Goal: Task Accomplishment & Management: Manage account settings

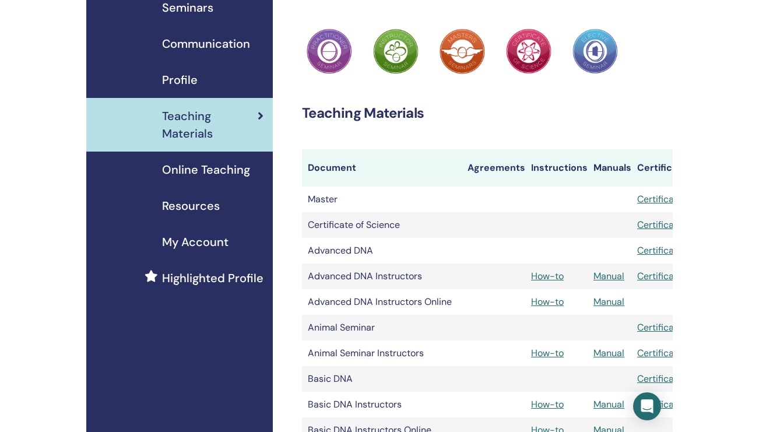
scroll to position [91, 0]
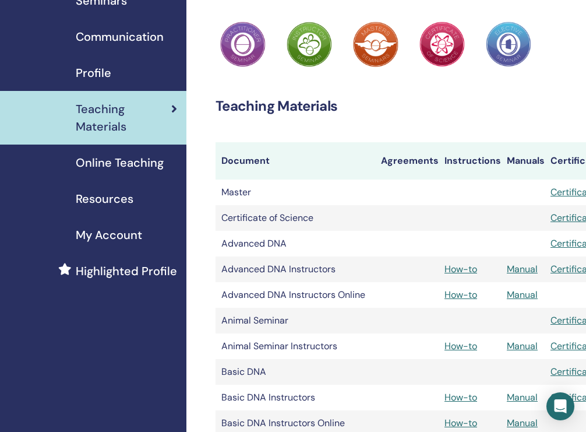
click at [326, 244] on td "Advanced DNA" at bounding box center [296, 244] width 160 height 26
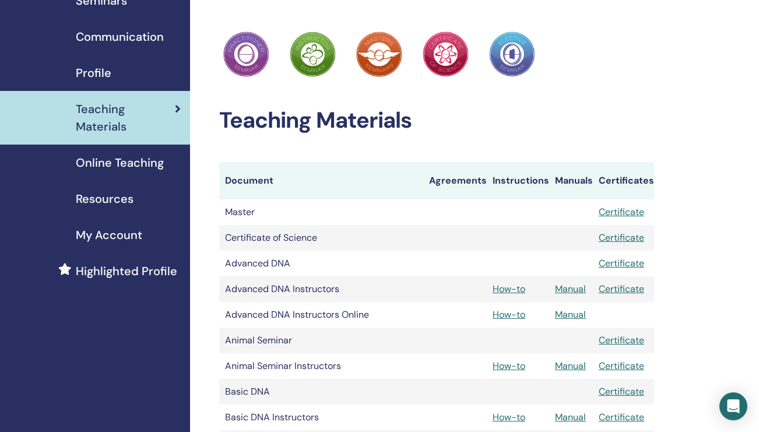
click at [586, 260] on link "Certificate" at bounding box center [620, 263] width 45 height 12
click at [318, 286] on td "Advanced DNA Instructors" at bounding box center [321, 289] width 205 height 26
click at [578, 289] on link "Manual" at bounding box center [570, 289] width 31 height 12
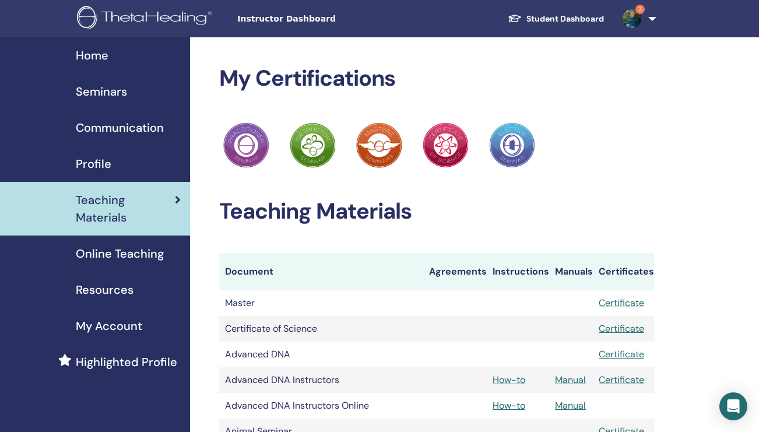
click at [111, 92] on span "Seminars" at bounding box center [101, 91] width 51 height 17
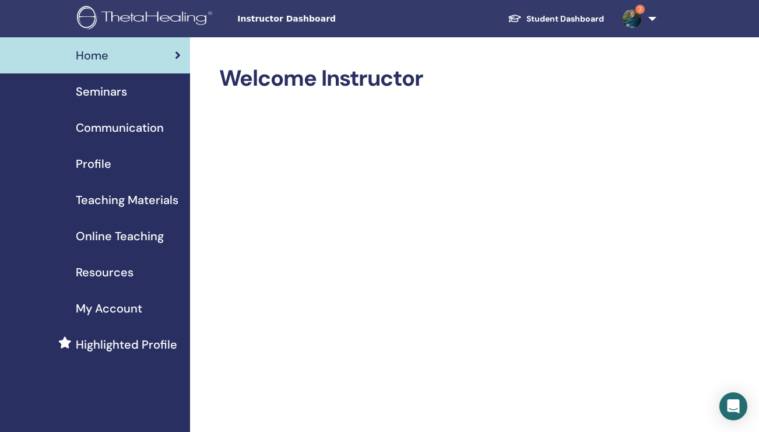
click at [103, 94] on span "Seminars" at bounding box center [101, 91] width 51 height 17
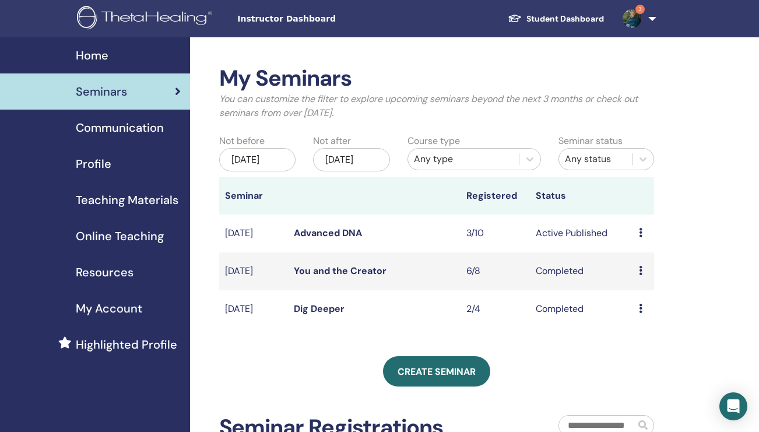
click at [640, 237] on icon at bounding box center [640, 232] width 3 height 9
click at [642, 253] on link "Preview" at bounding box center [638, 248] width 33 height 12
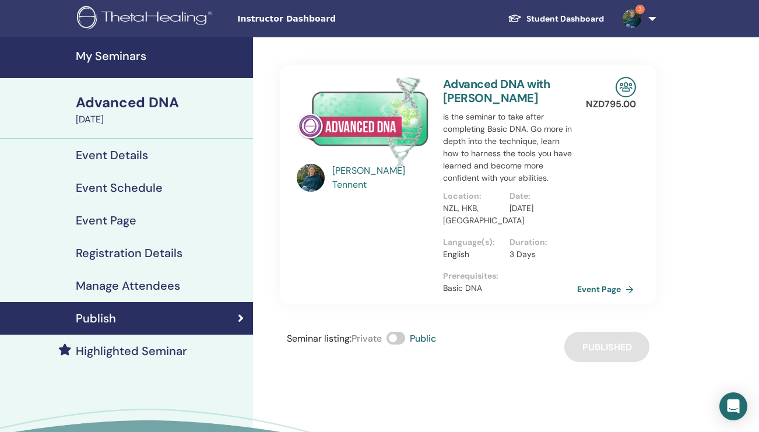
click at [608, 290] on link "Event Page" at bounding box center [607, 288] width 61 height 17
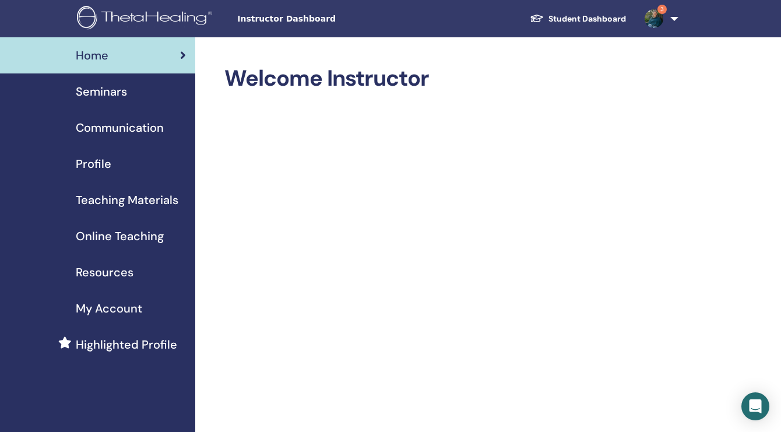
click at [111, 90] on span "Seminars" at bounding box center [101, 91] width 51 height 17
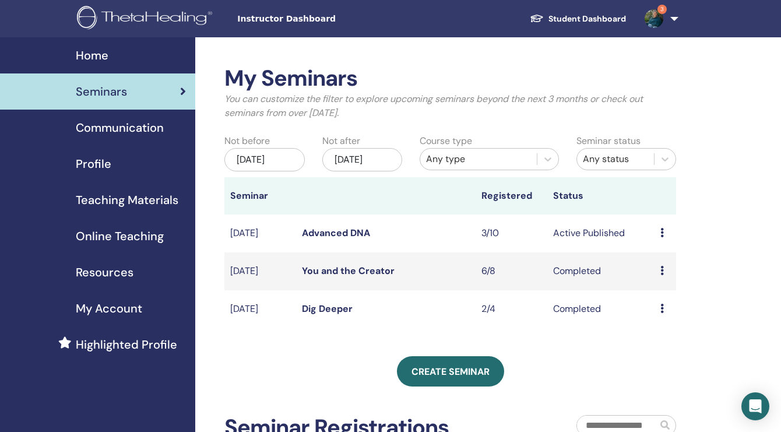
click at [334, 238] on link "Advanced DNA" at bounding box center [336, 233] width 68 height 12
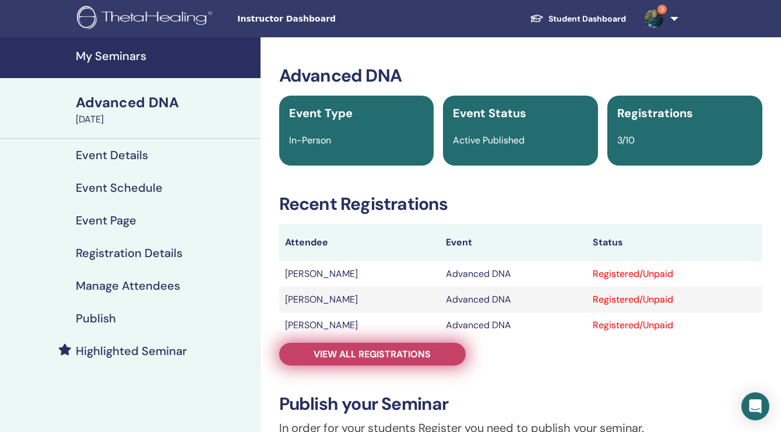
click at [351, 353] on span "View all registrations" at bounding box center [372, 354] width 117 height 12
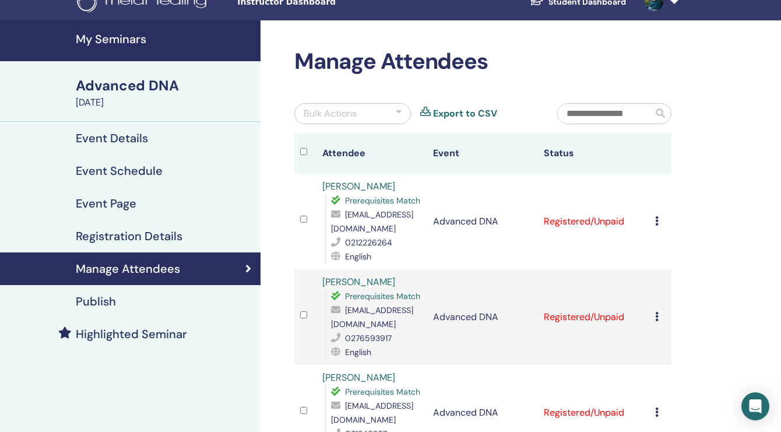
scroll to position [113, 0]
